Goal: Navigation & Orientation: Find specific page/section

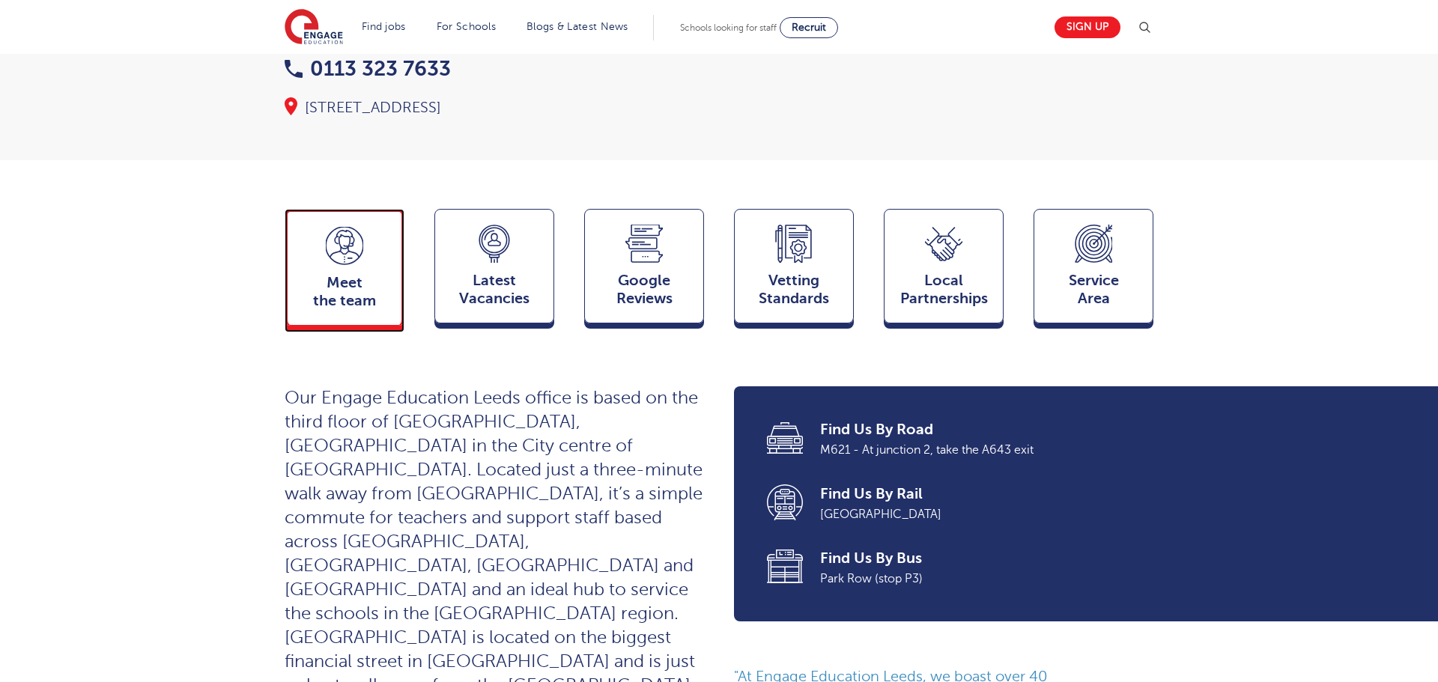
drag, startPoint x: 324, startPoint y: 265, endPoint x: 543, endPoint y: 293, distance: 220.4
click at [325, 274] on span "Meet the team" at bounding box center [344, 292] width 99 height 36
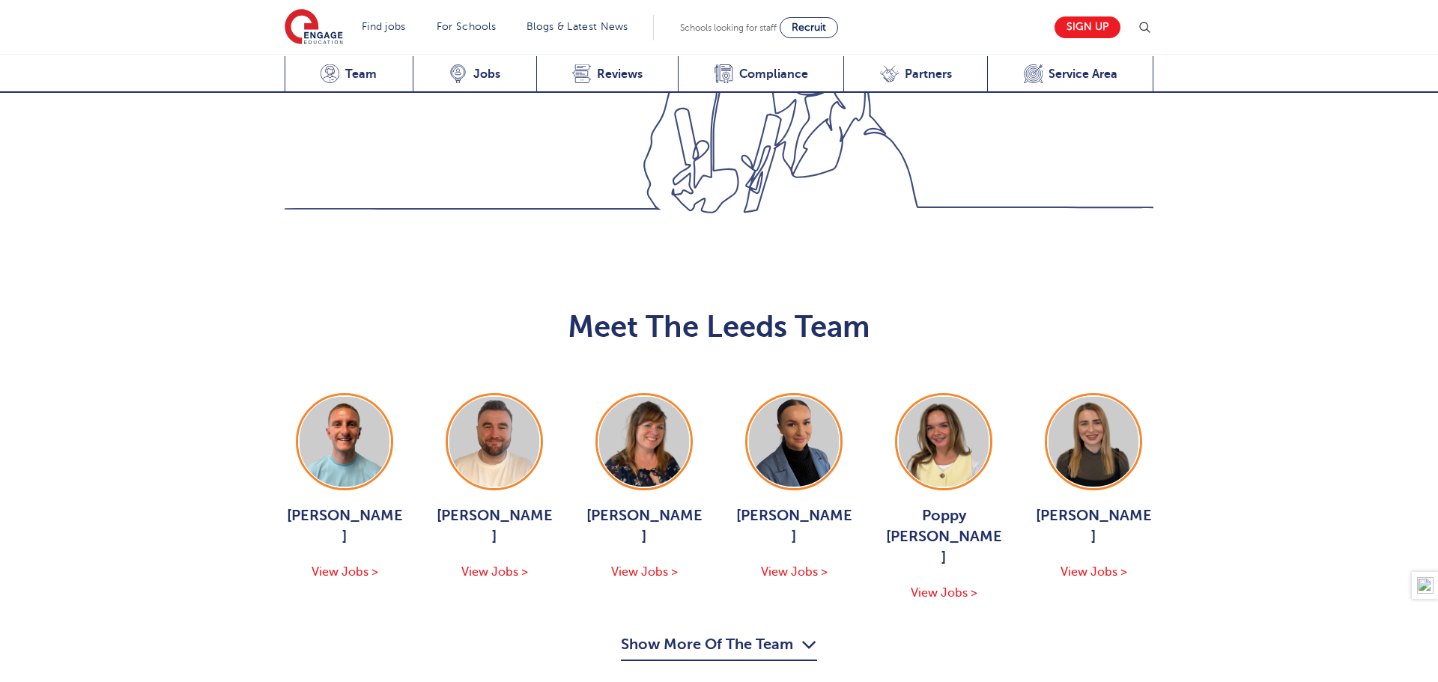
scroll to position [1635, 0]
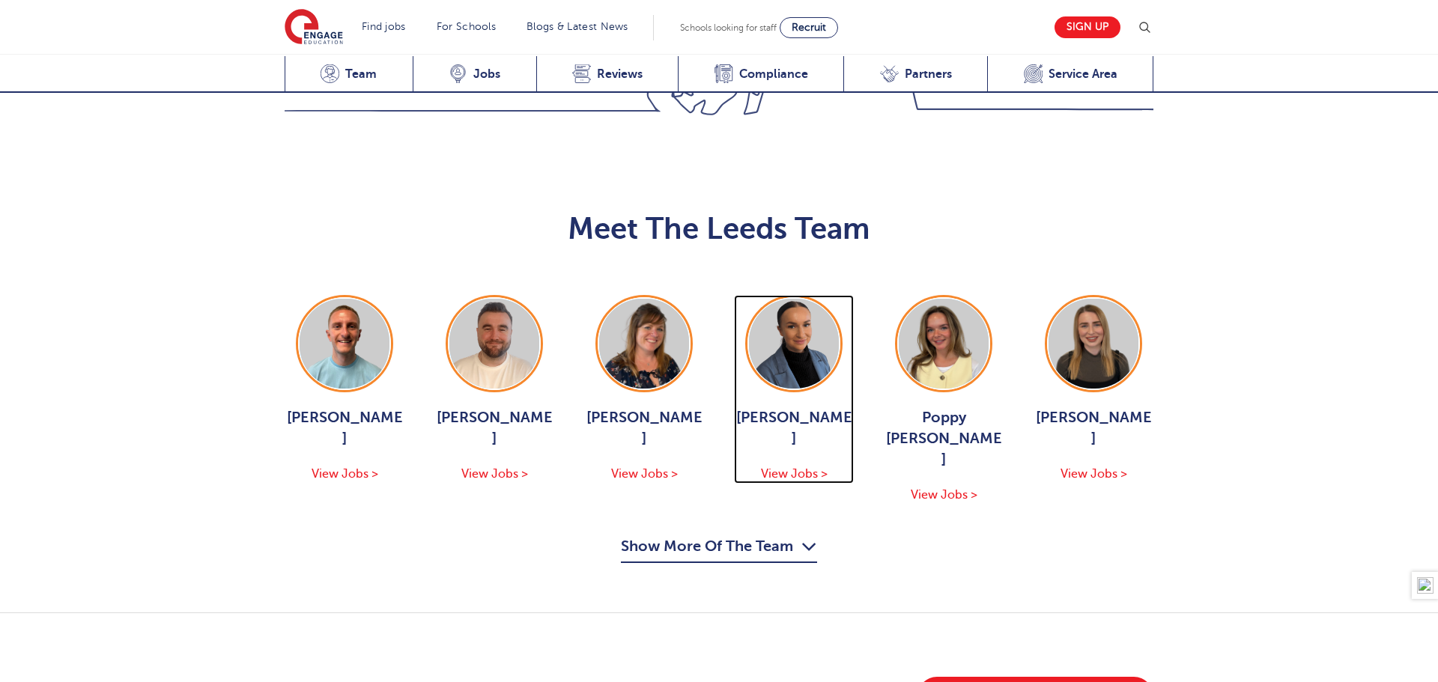
click at [791, 299] on img at bounding box center [794, 344] width 90 height 90
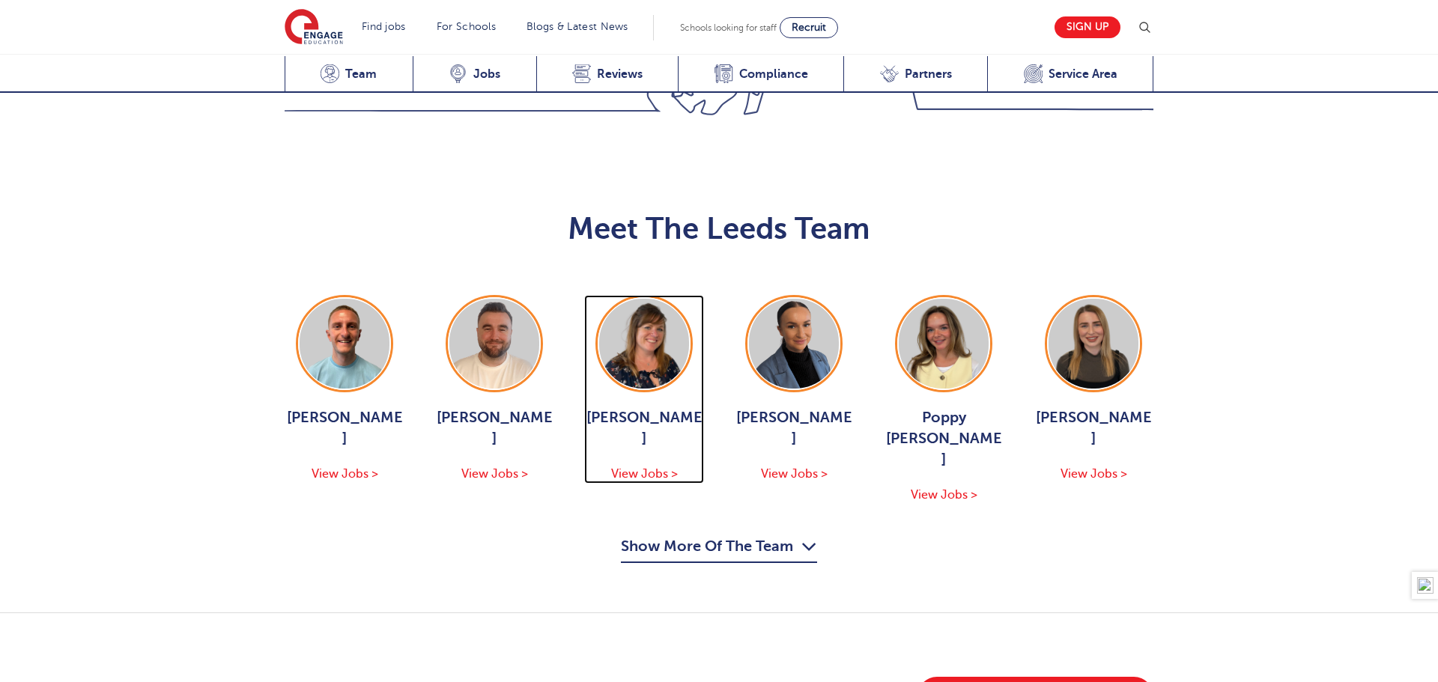
click at [625, 299] on img at bounding box center [644, 344] width 90 height 90
click at [718, 535] on button "Show More Of The Team" at bounding box center [719, 549] width 196 height 28
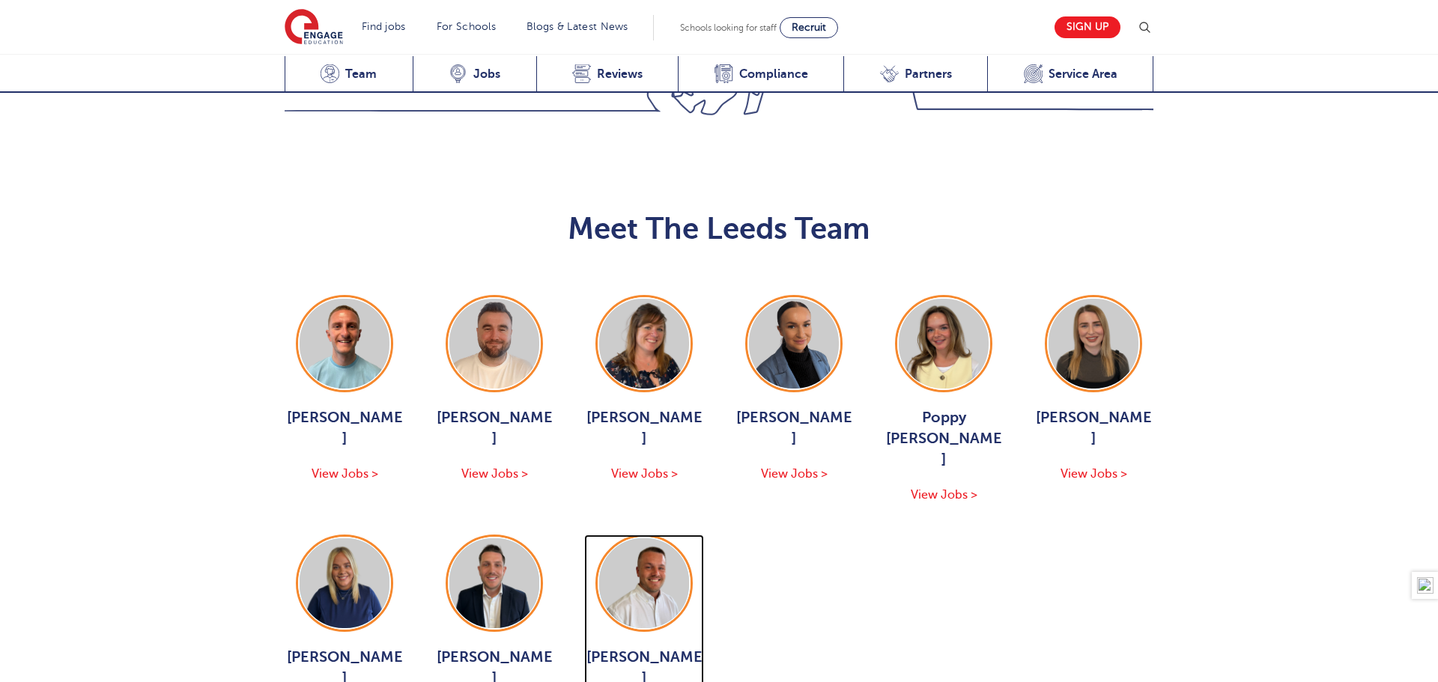
click at [623, 538] on img at bounding box center [644, 583] width 90 height 90
click at [324, 538] on img at bounding box center [344, 583] width 90 height 90
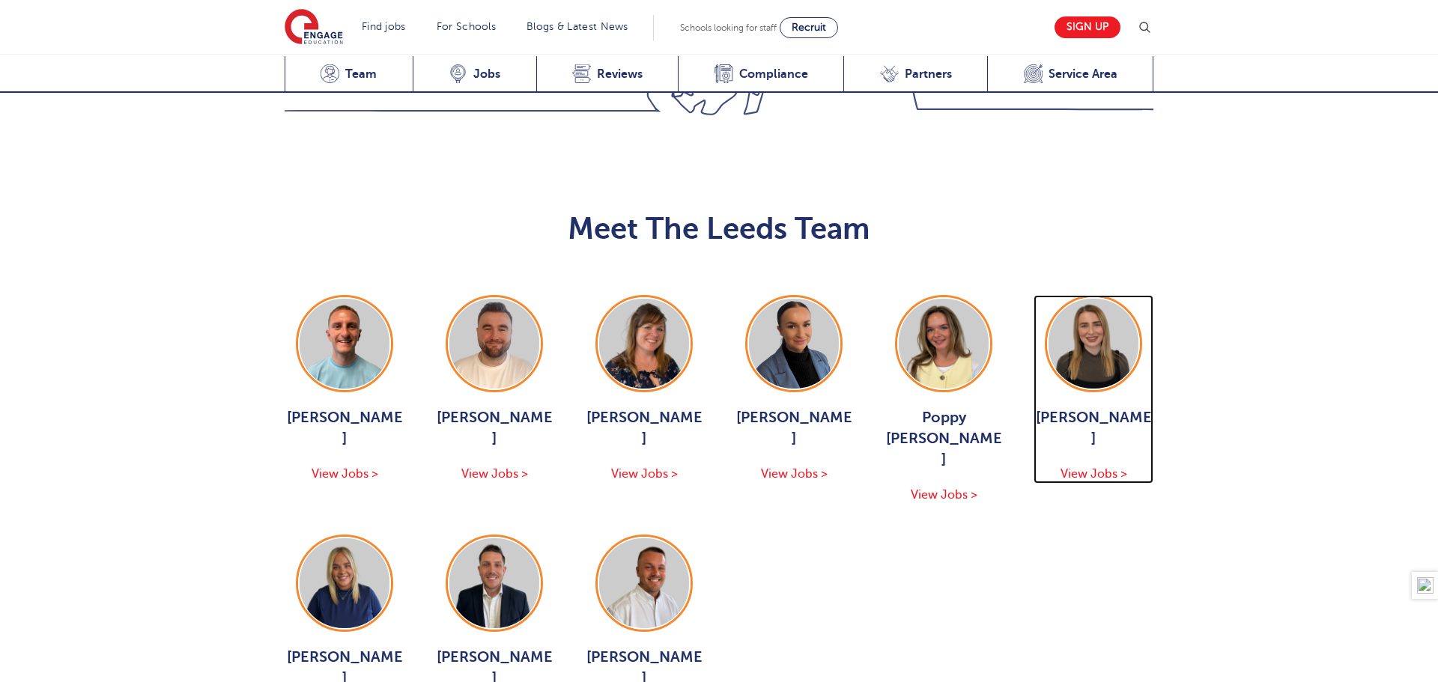
click at [1107, 299] on img at bounding box center [1093, 344] width 90 height 90
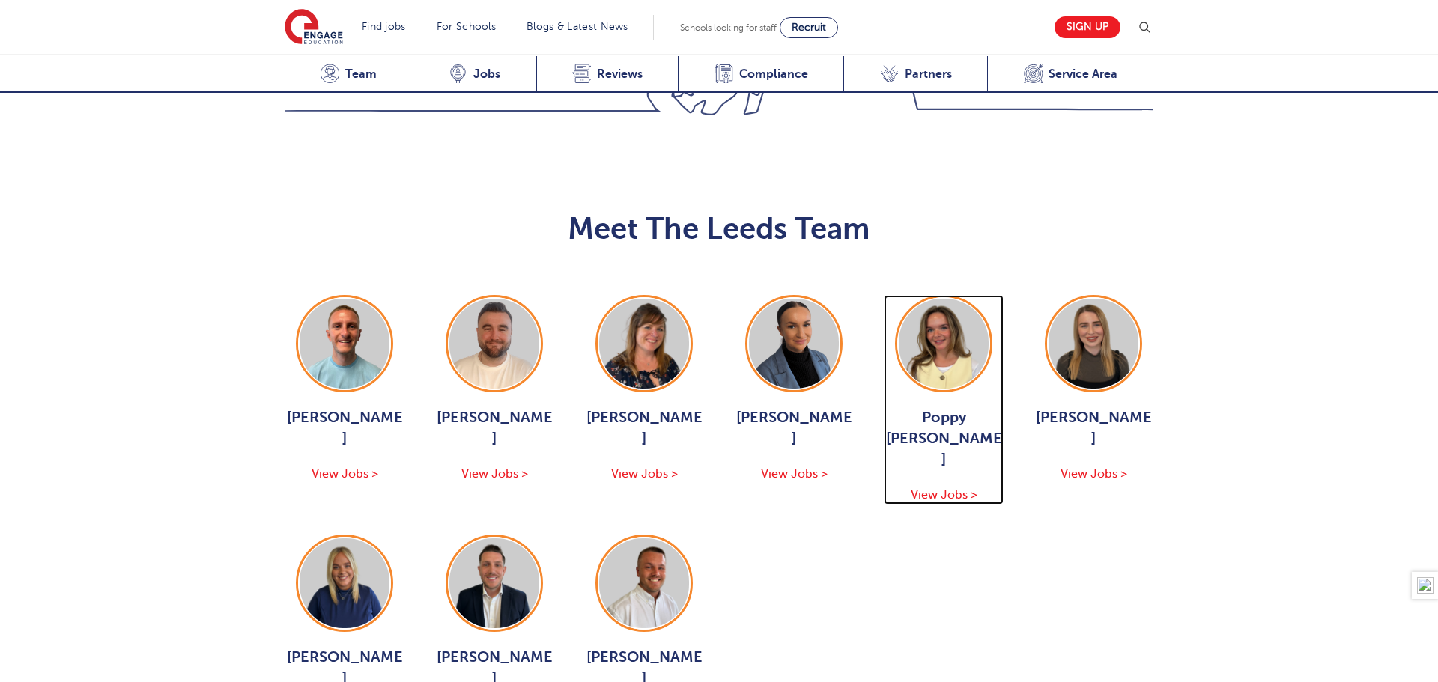
click at [949, 299] on img at bounding box center [943, 344] width 90 height 90
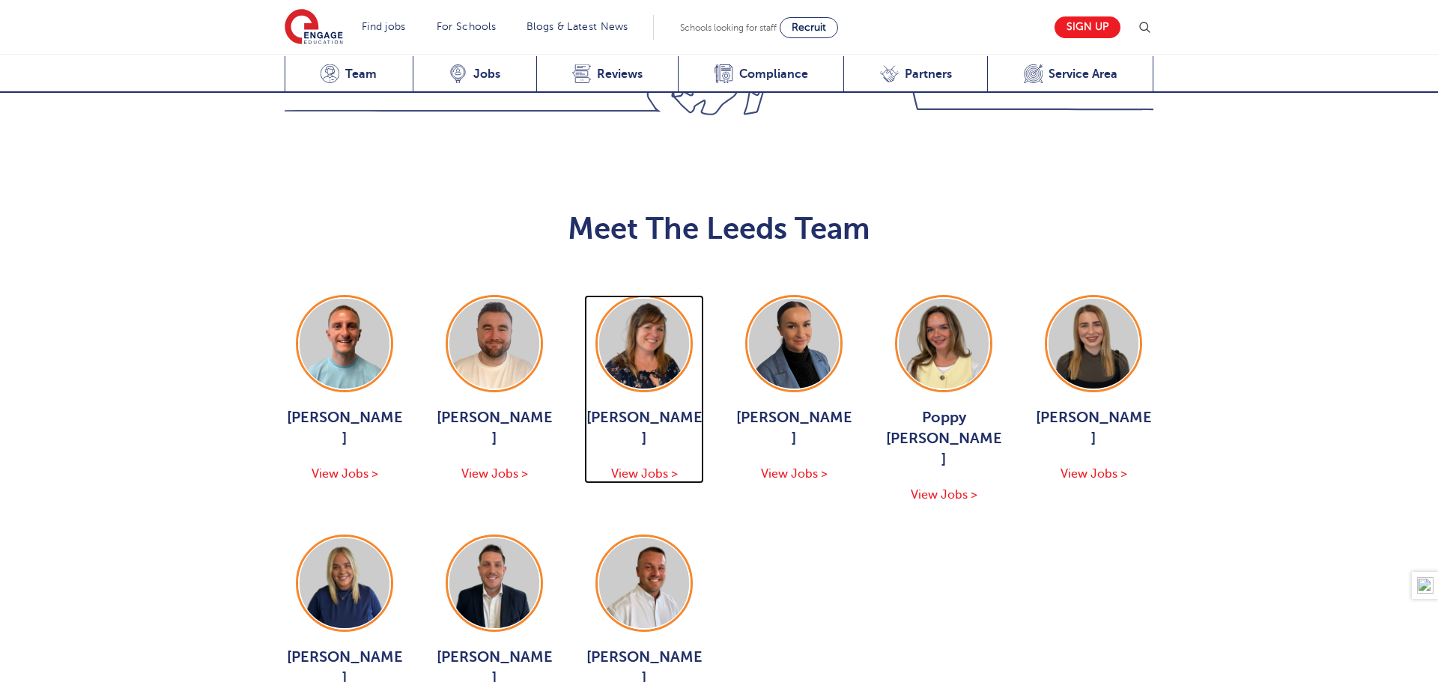
click at [653, 299] on img at bounding box center [644, 344] width 90 height 90
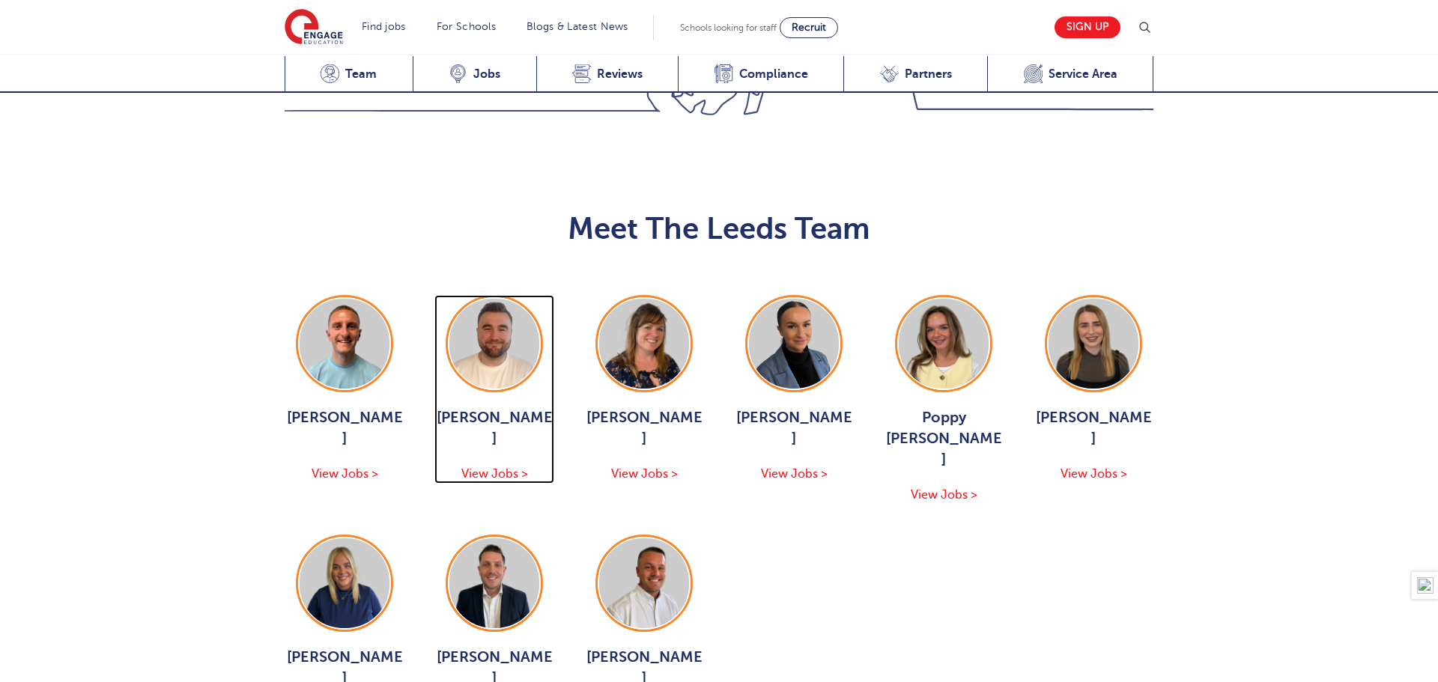
click at [487, 299] on img at bounding box center [494, 344] width 90 height 90
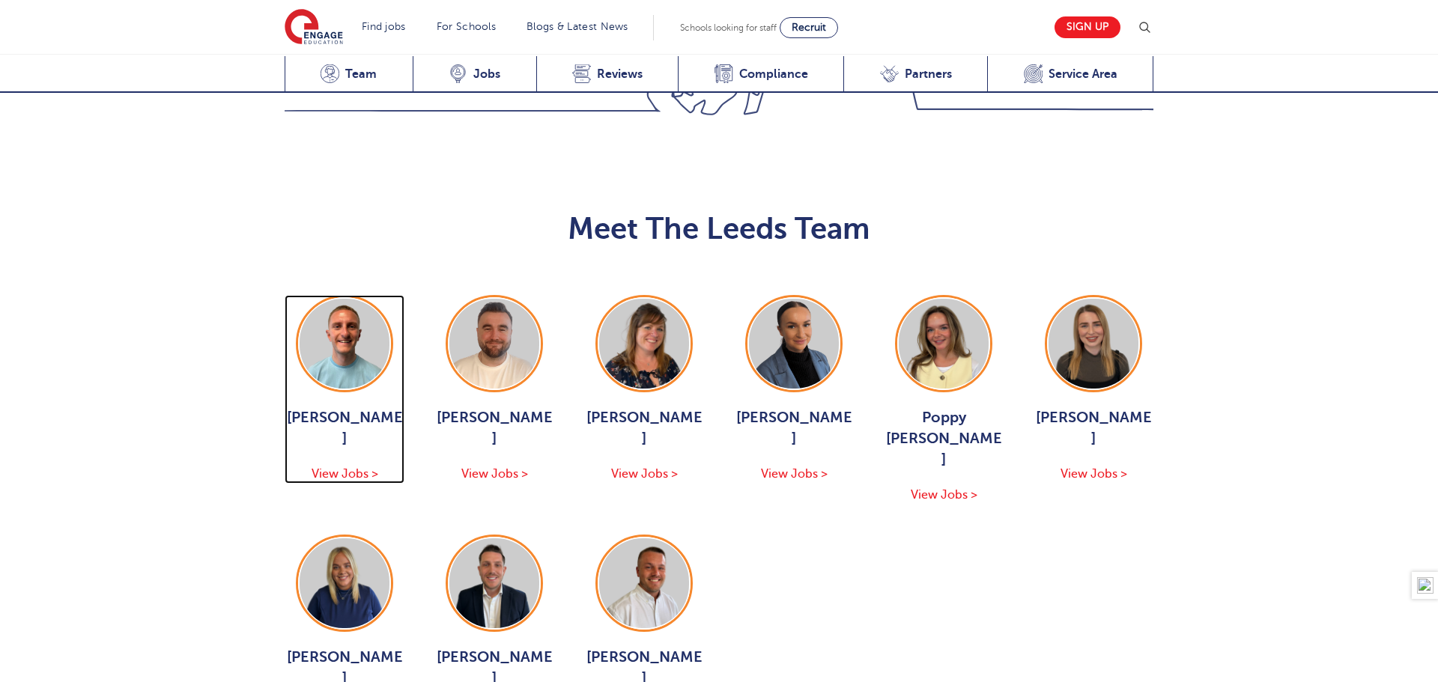
click at [335, 299] on img at bounding box center [344, 344] width 90 height 90
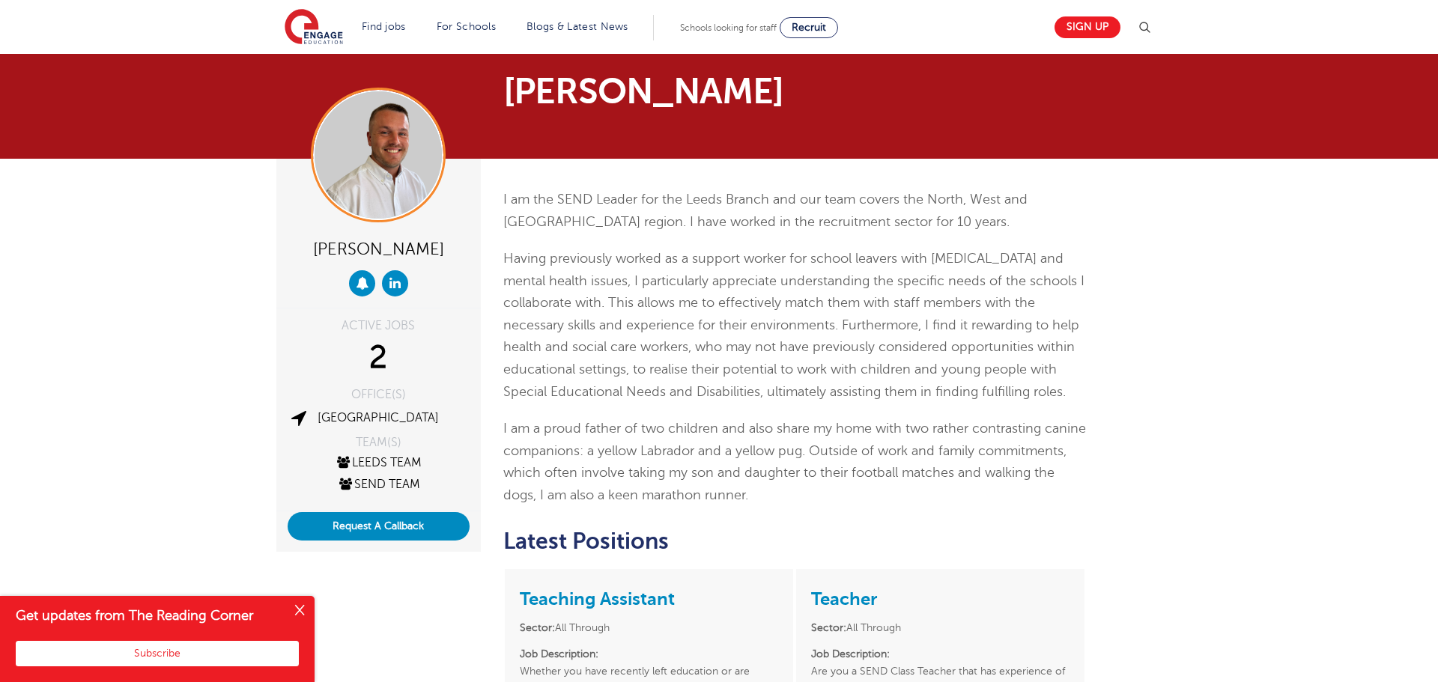
scroll to position [23, 0]
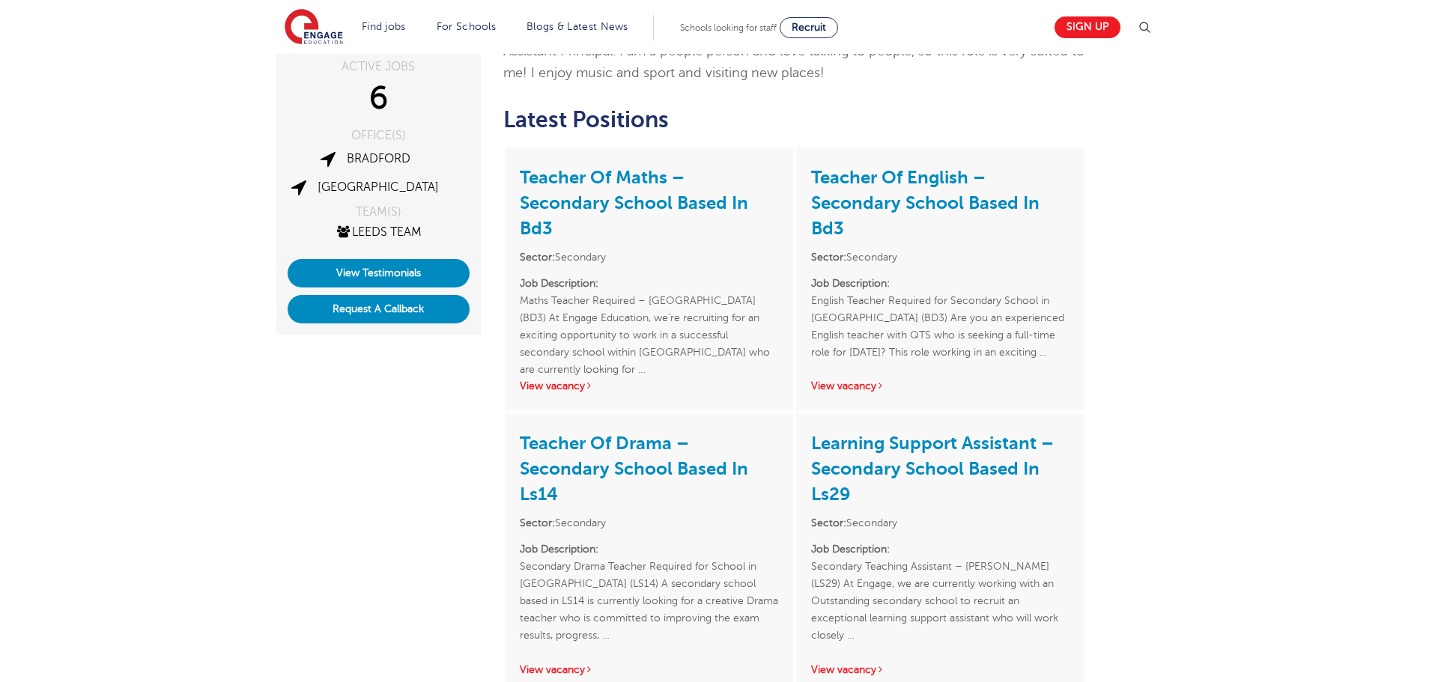
scroll to position [370, 0]
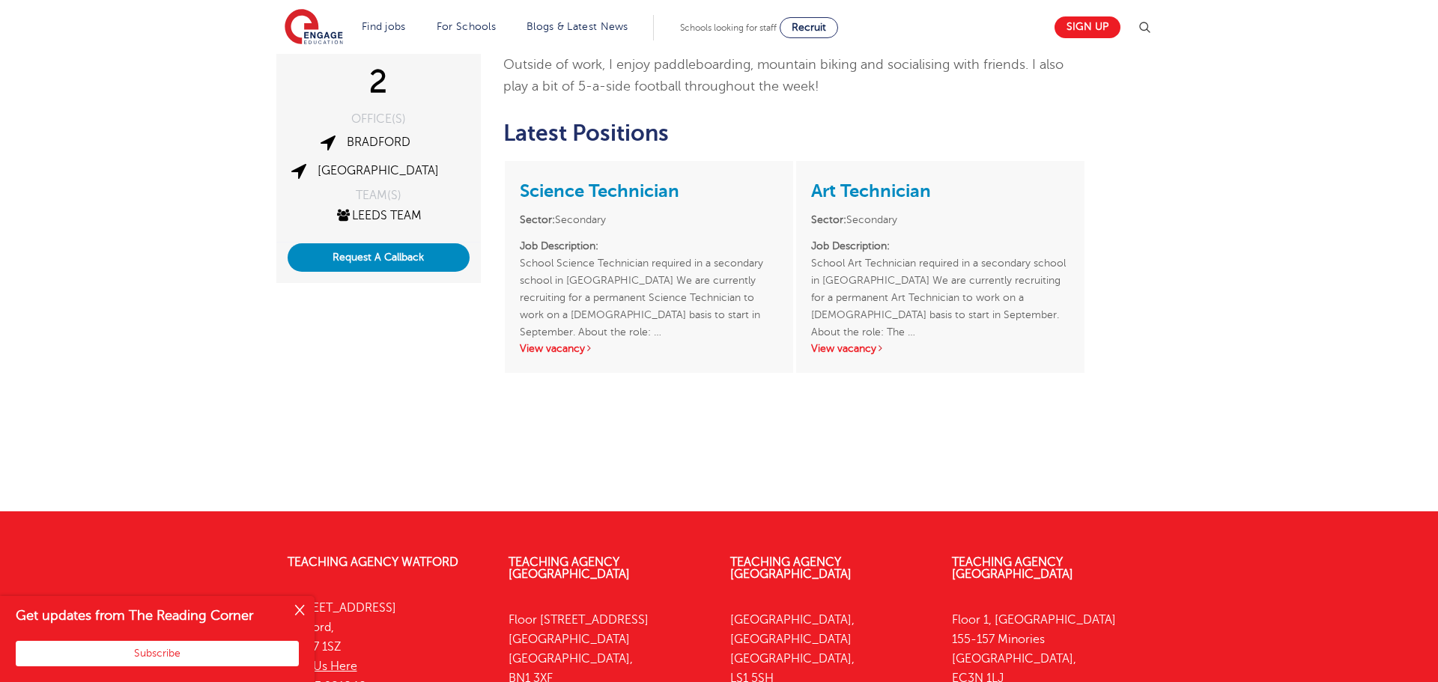
scroll to position [431, 0]
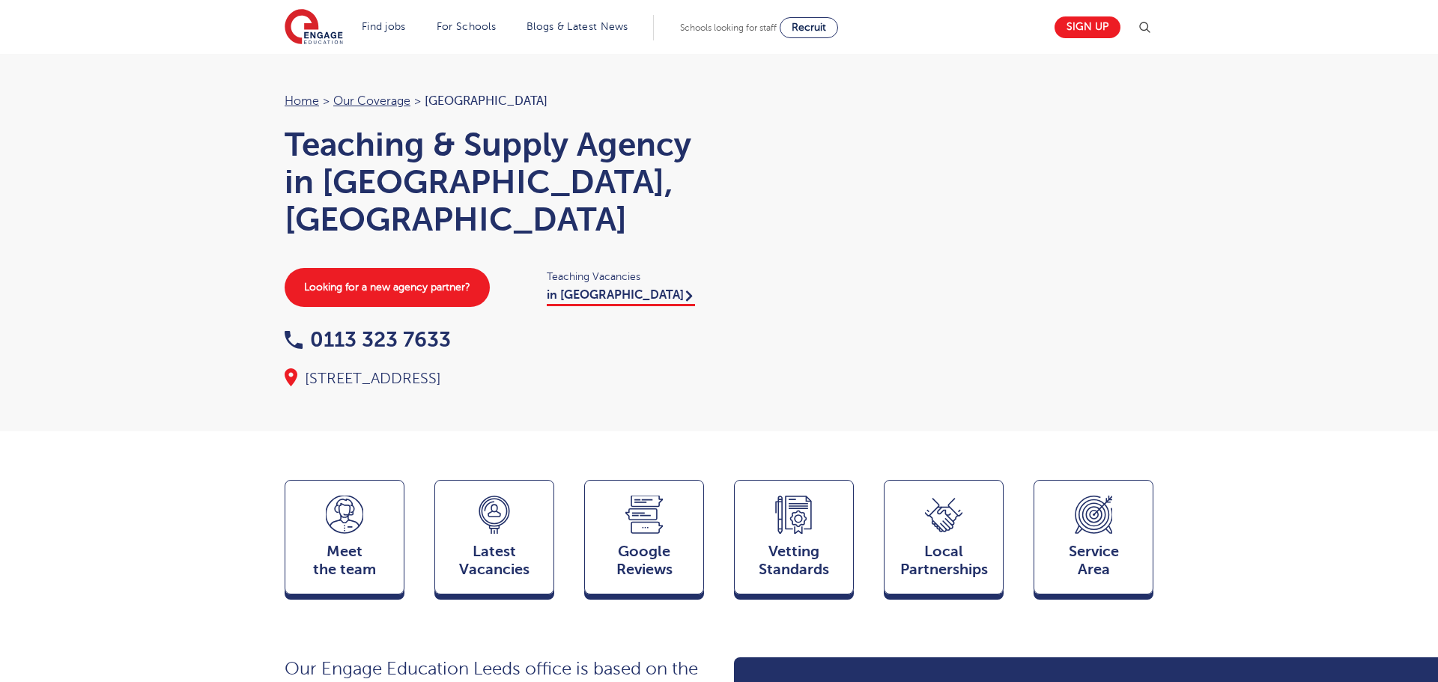
scroll to position [1643, 0]
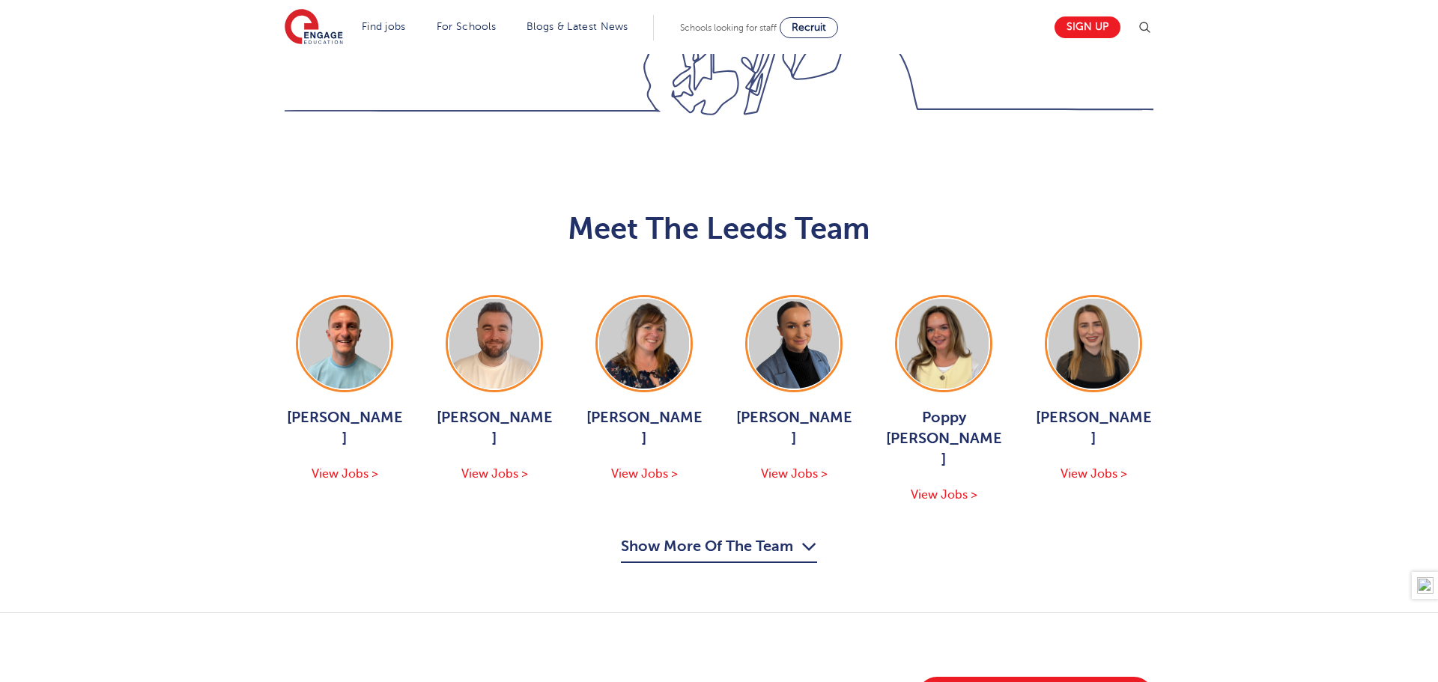
click at [723, 535] on button "Show More Of The Team" at bounding box center [719, 549] width 196 height 28
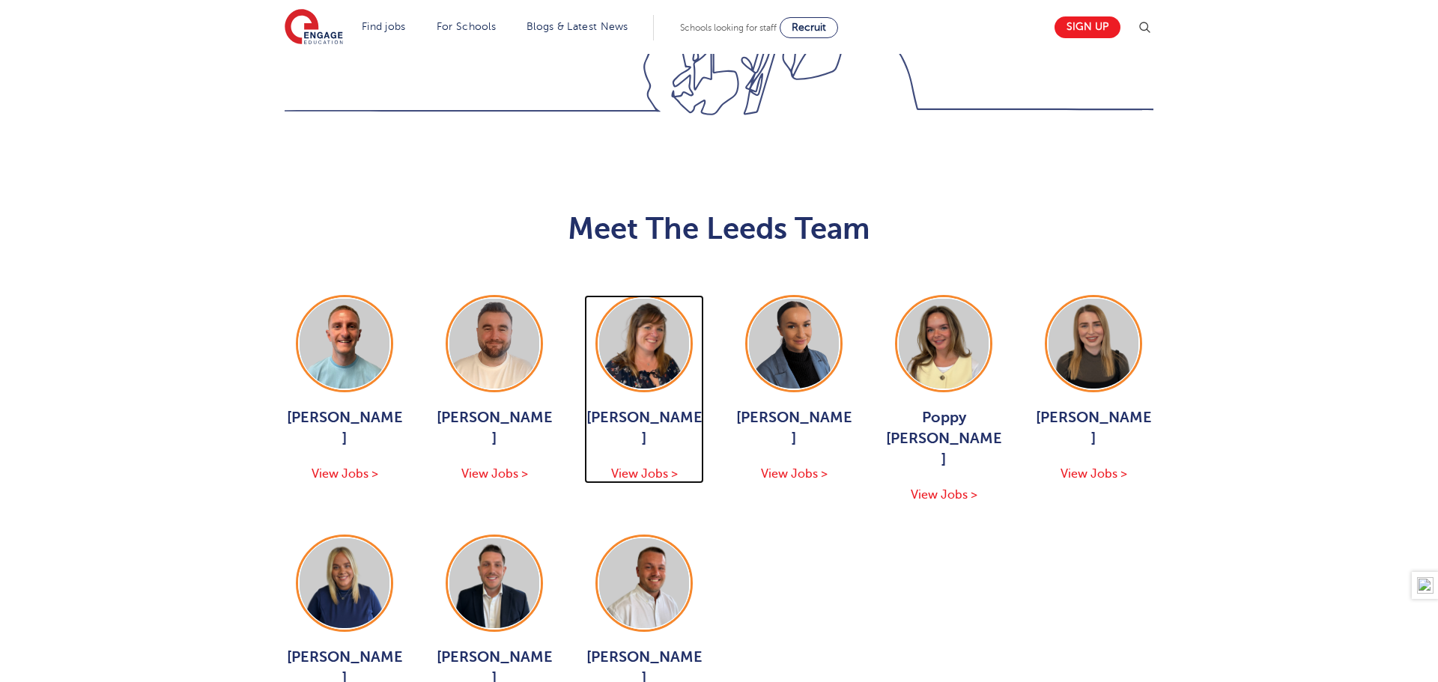
click at [643, 299] on img at bounding box center [644, 344] width 90 height 90
